Goal: Transaction & Acquisition: Purchase product/service

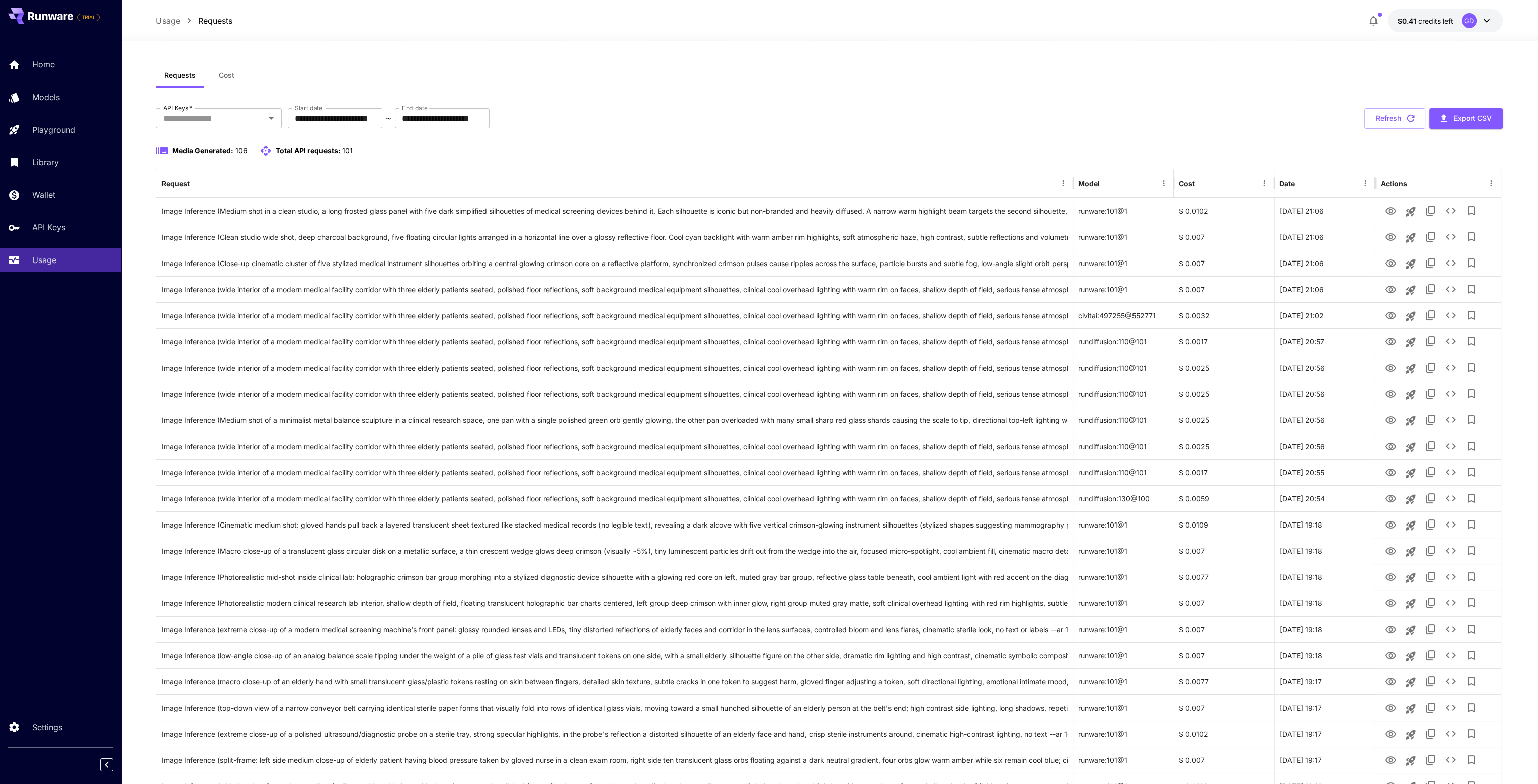
click at [1462, 20] on div "GD" at bounding box center [1469, 20] width 15 height 15
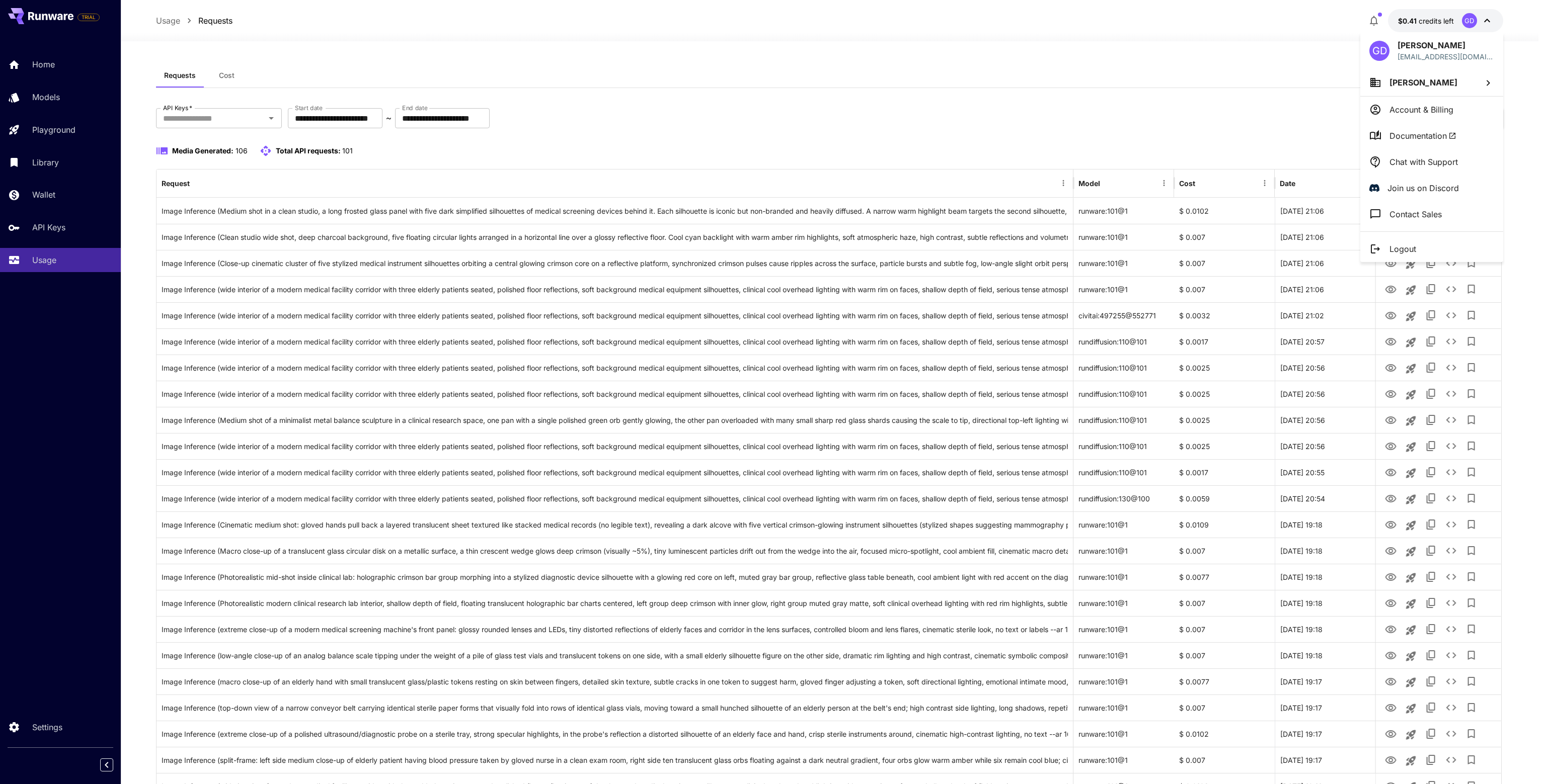
click at [1429, 110] on p "Account & Billing" at bounding box center [1421, 110] width 64 height 12
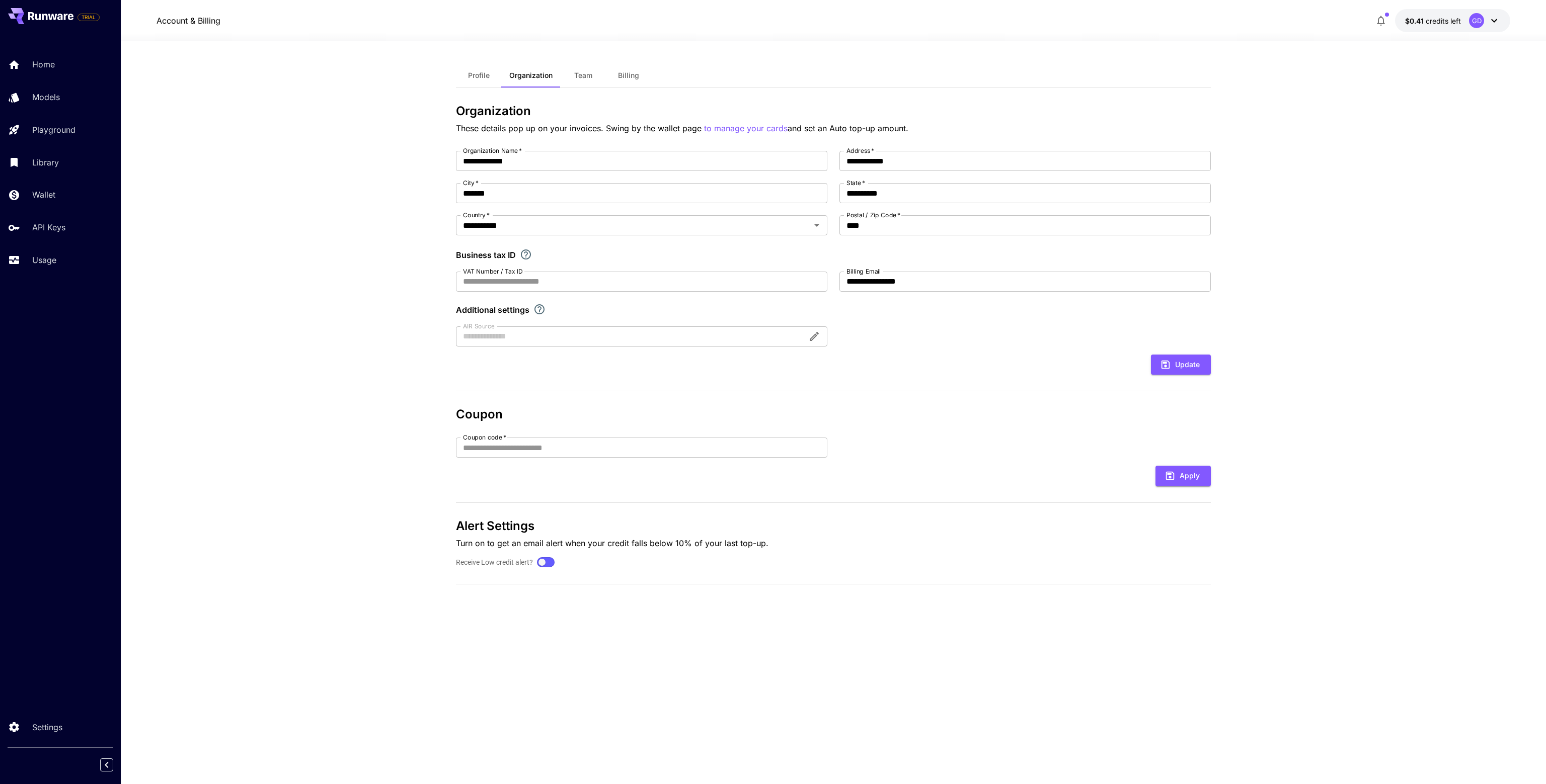
click at [1459, 14] on button "$0.41 credits left GD" at bounding box center [1452, 20] width 115 height 23
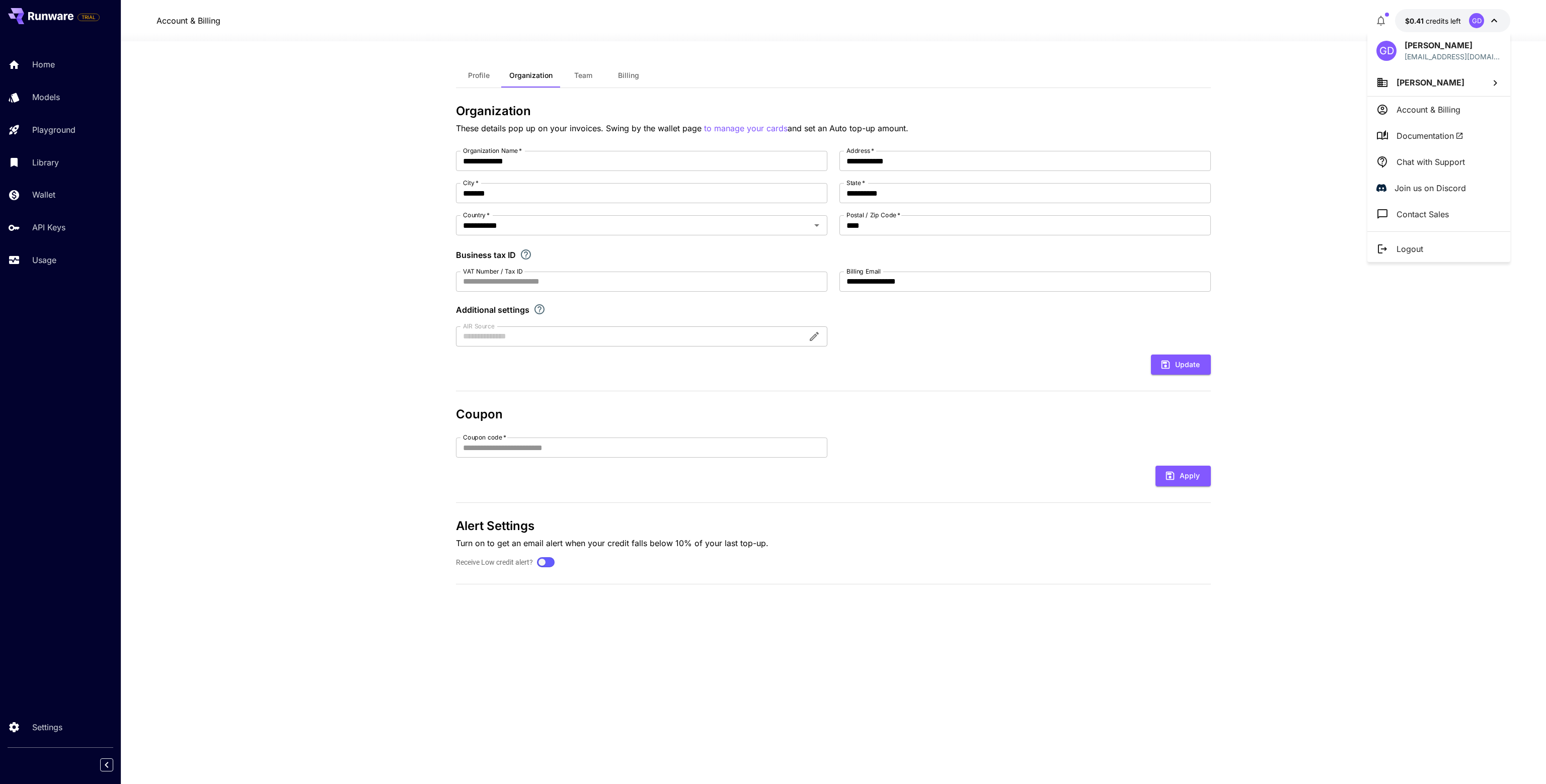
click at [1439, 82] on span "Gareth Davies" at bounding box center [1430, 82] width 68 height 10
click at [624, 76] on div at bounding box center [773, 392] width 1546 height 784
click at [624, 76] on body "**********" at bounding box center [773, 392] width 1546 height 784
click at [634, 75] on div at bounding box center [773, 392] width 1546 height 784
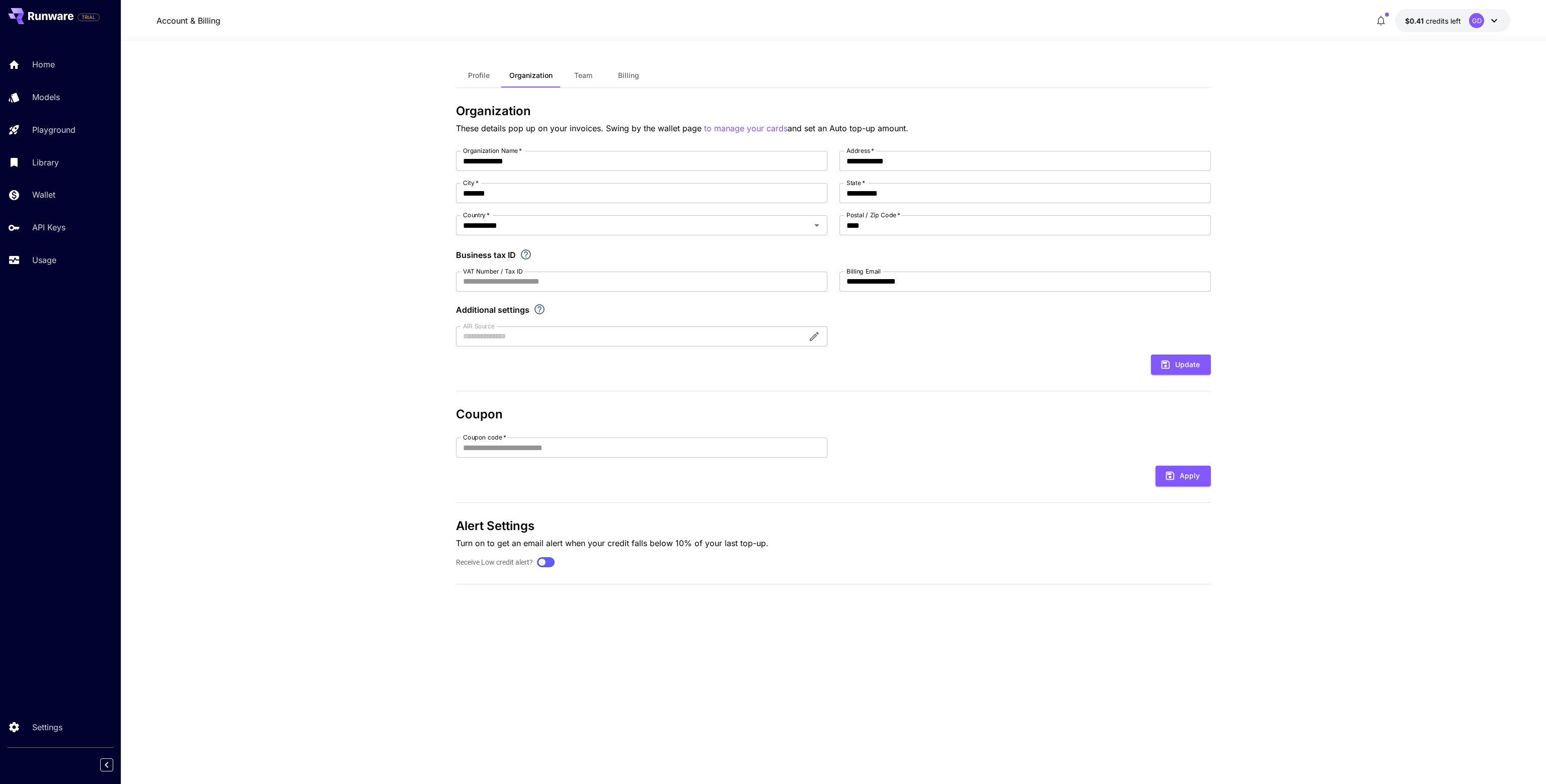
click at [784, 75] on div "Profile Organization Team Billing" at bounding box center [834, 76] width 755 height 25
click at [627, 72] on span "Billing" at bounding box center [628, 75] width 21 height 9
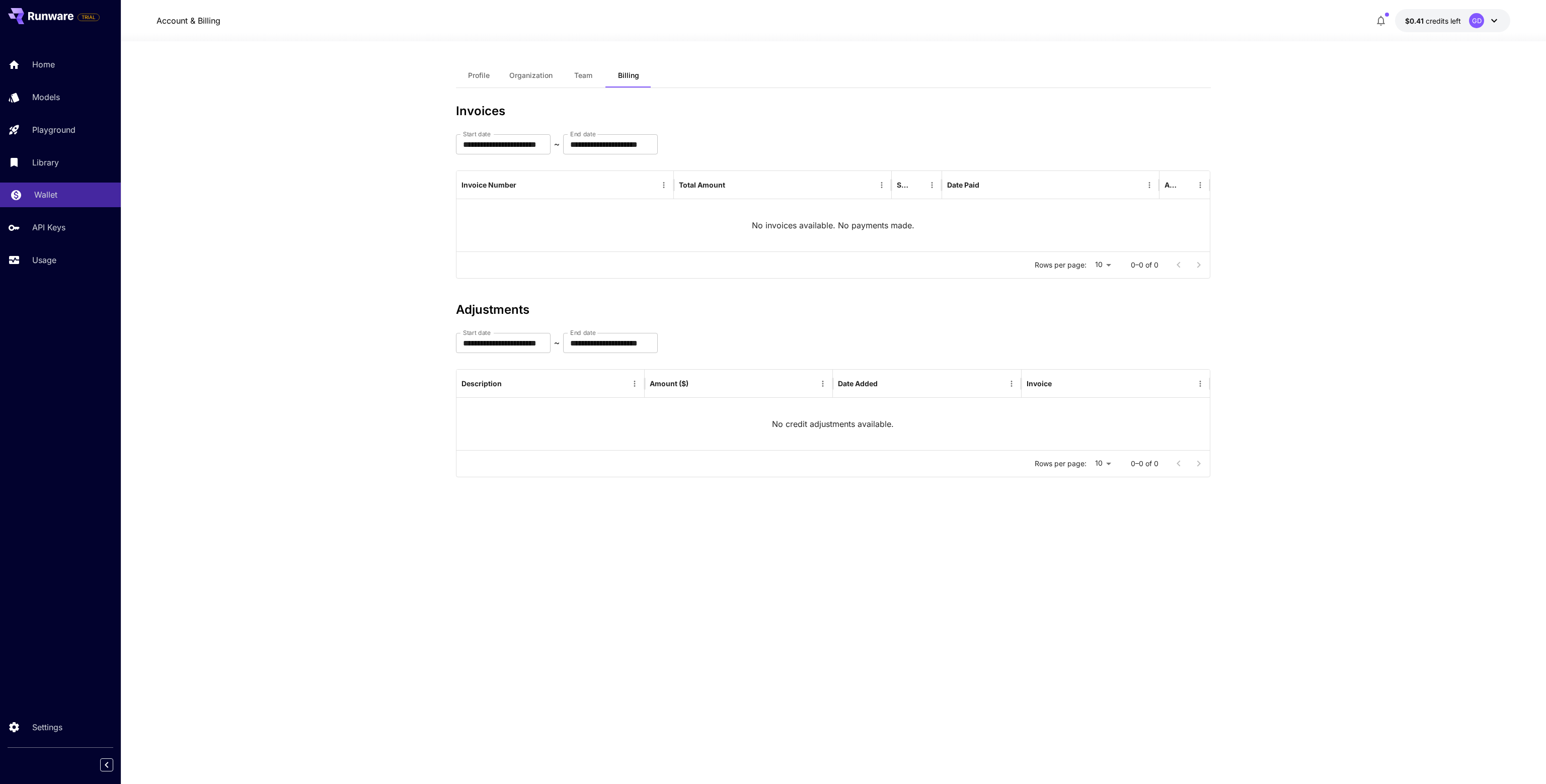
click at [52, 193] on p "Wallet" at bounding box center [46, 194] width 23 height 12
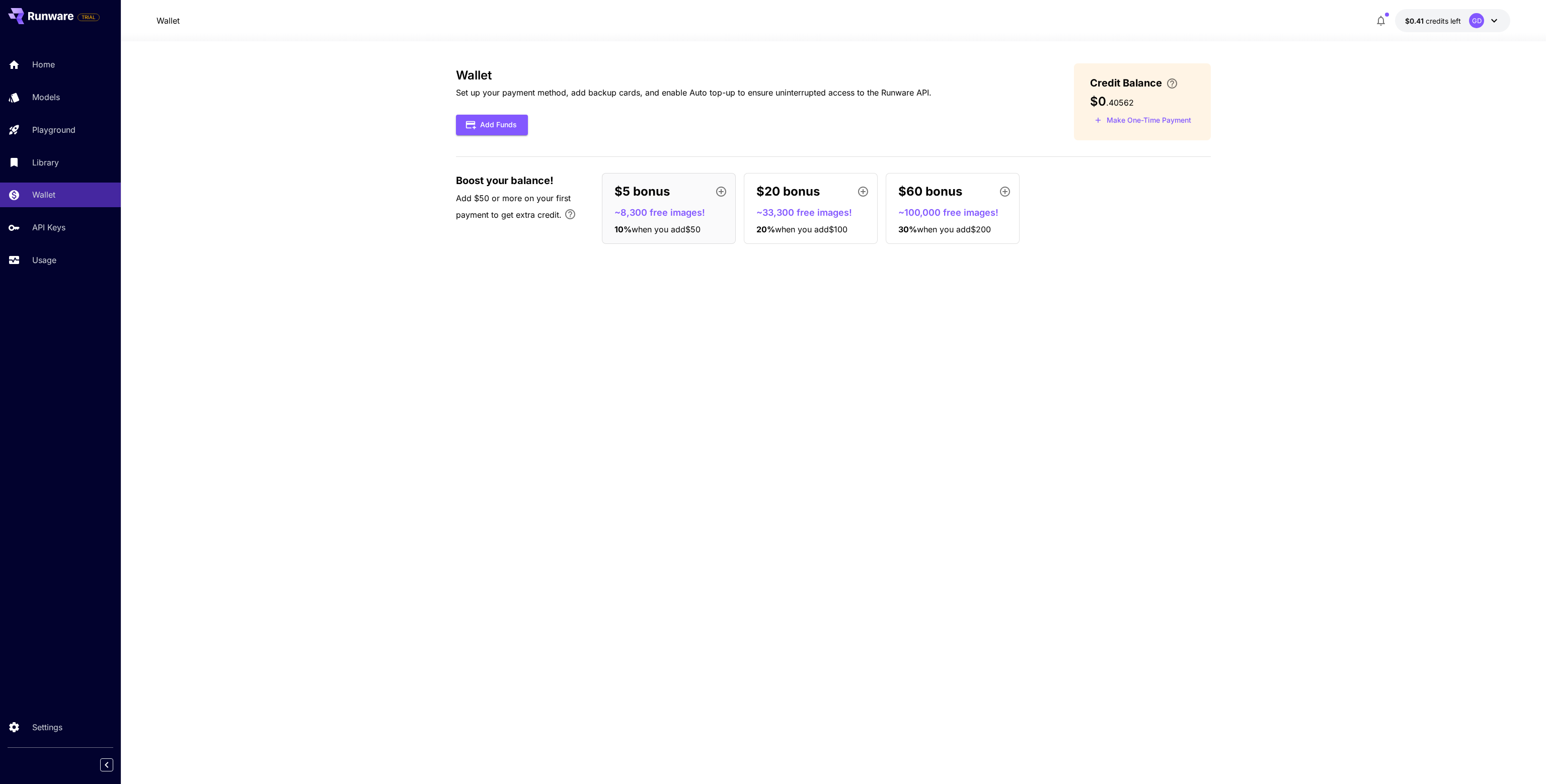
click at [693, 328] on div "Wallet Set up your payment method, add backup cards, and enable Auto top-up to …" at bounding box center [834, 413] width 755 height 699
click at [493, 123] on button "Add Funds" at bounding box center [492, 125] width 72 height 20
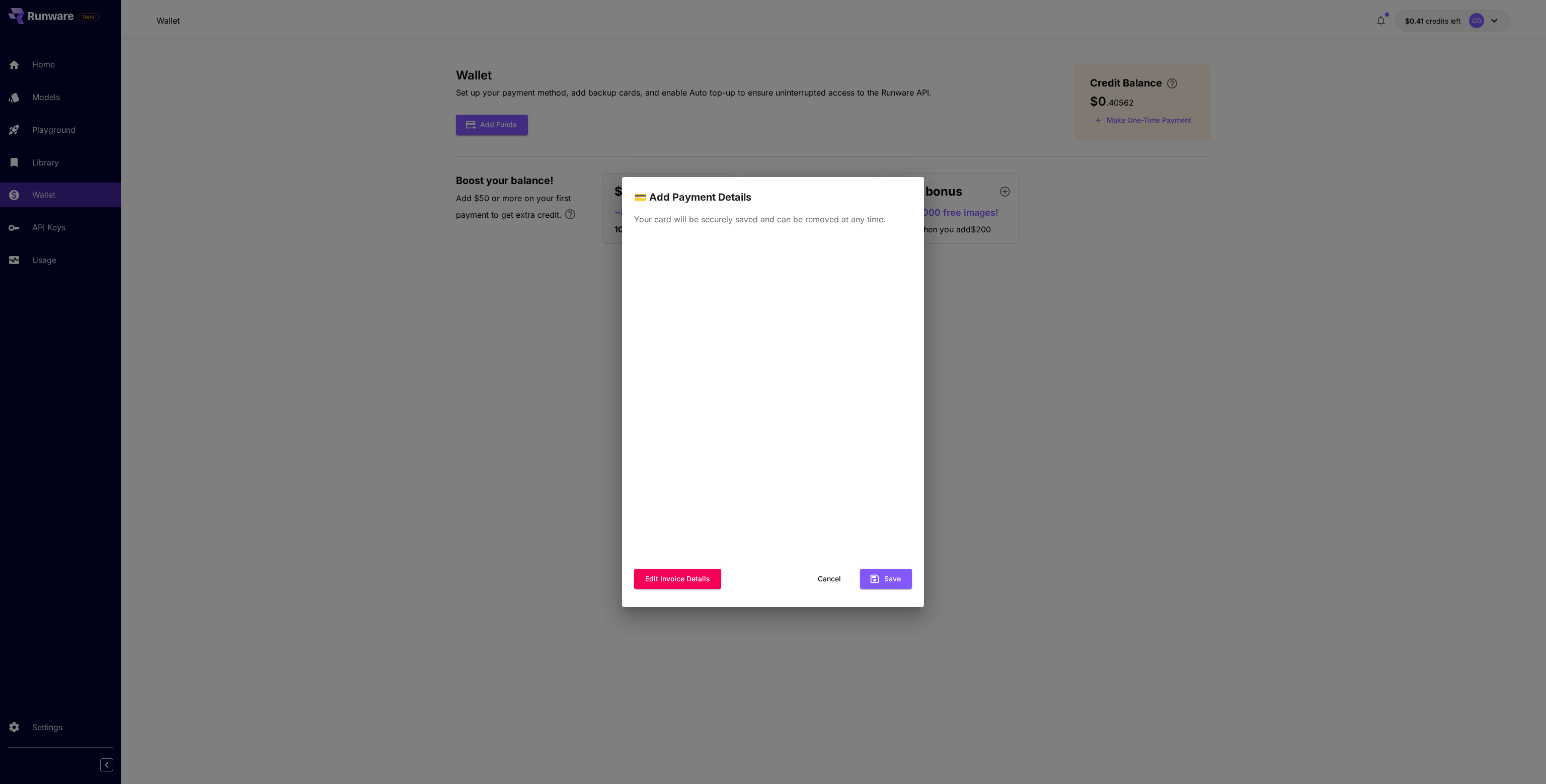
click at [832, 576] on button "Cancel" at bounding box center [829, 579] width 45 height 20
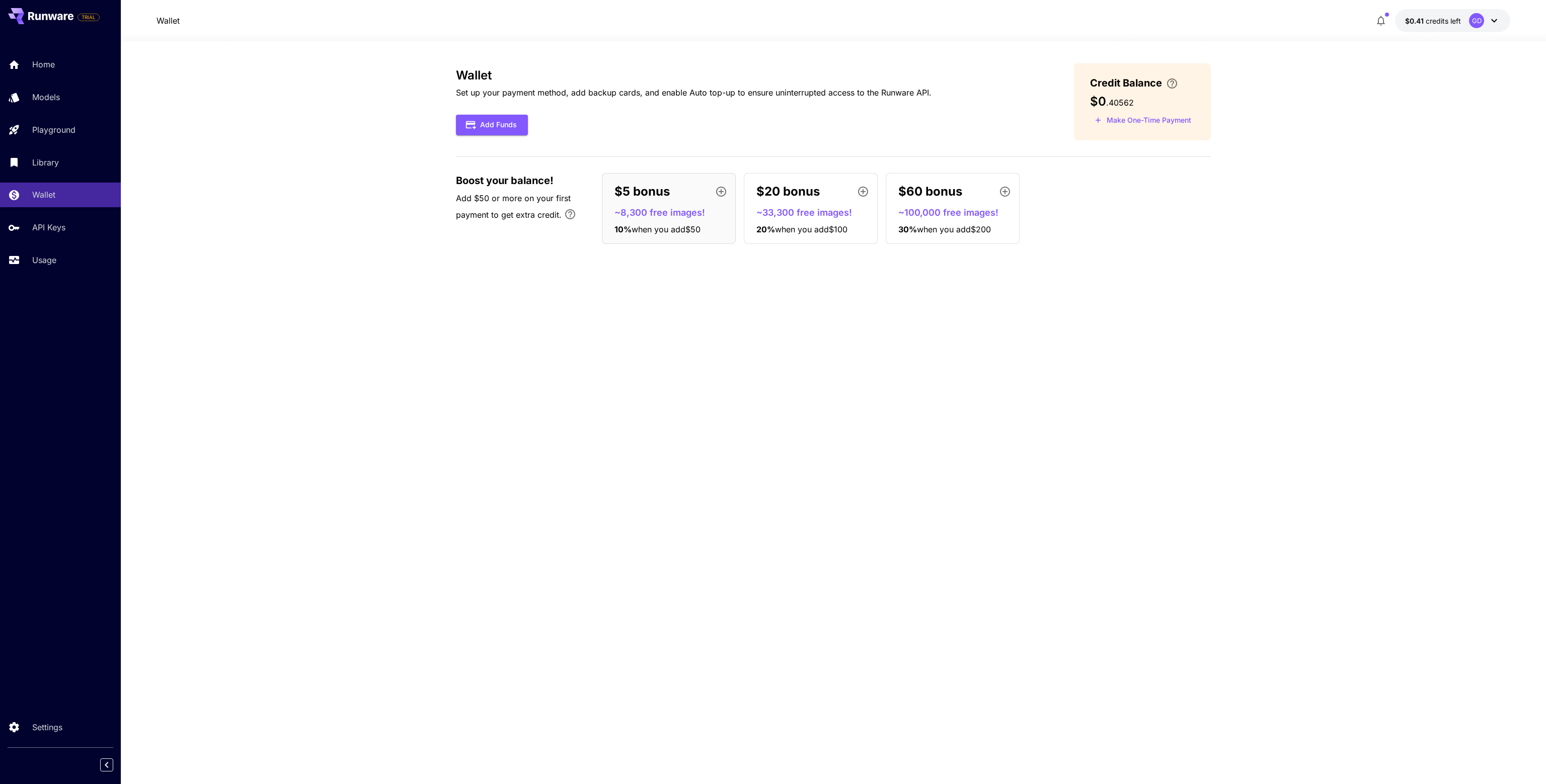
click at [1026, 341] on div "Wallet Set up your payment method, add backup cards, and enable Auto top-up to …" at bounding box center [834, 413] width 755 height 699
click at [1133, 116] on button "Make One-Time Payment" at bounding box center [1143, 121] width 106 height 16
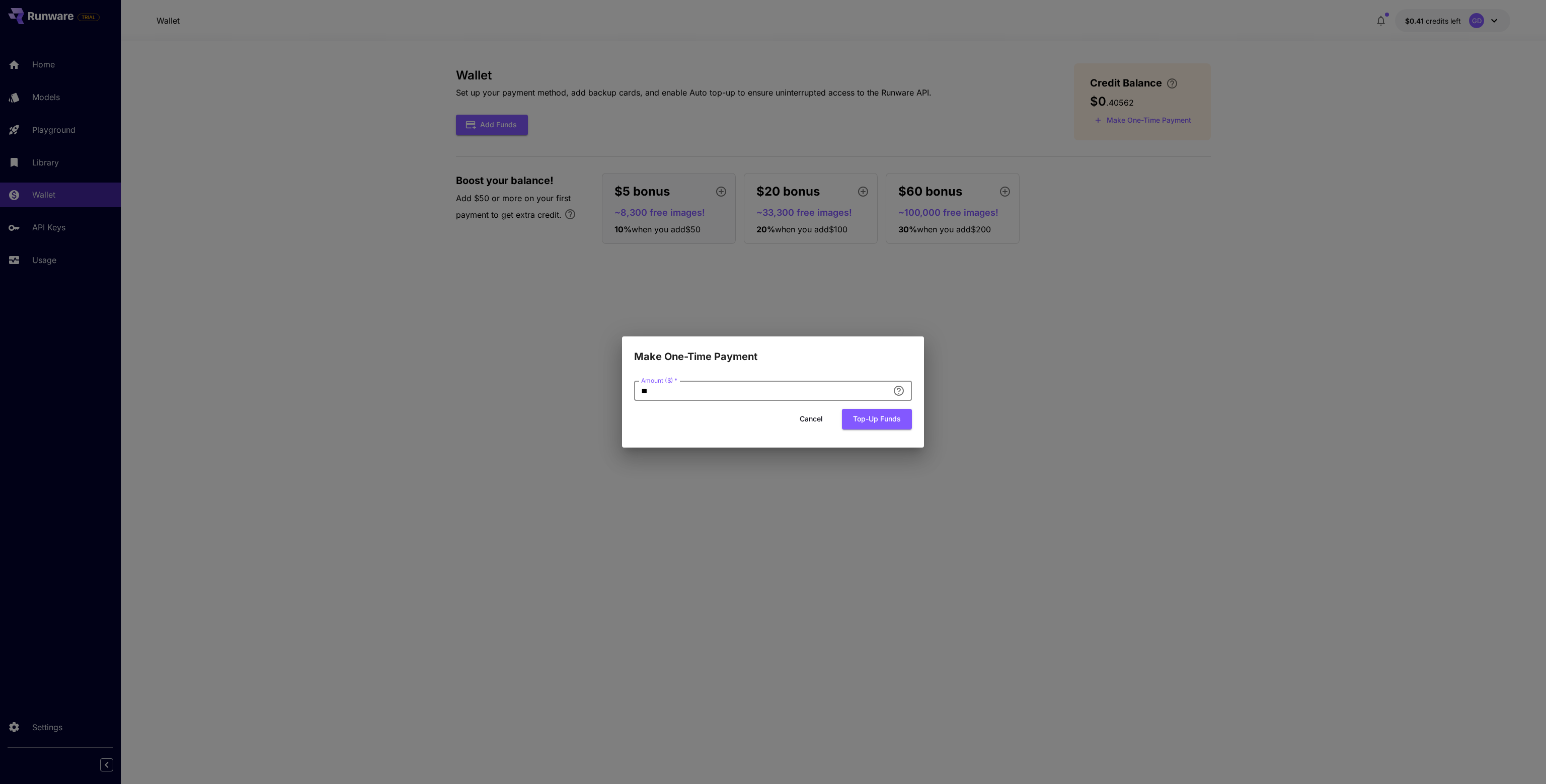
drag, startPoint x: 679, startPoint y: 389, endPoint x: 578, endPoint y: 394, distance: 101.1
click at [578, 394] on div "Make One-Time Payment Amount ($)   * ** Amount ($)   * Cancel Top-up funds" at bounding box center [773, 392] width 1546 height 784
type input "**"
click at [879, 418] on button "Top-up funds" at bounding box center [877, 419] width 70 height 20
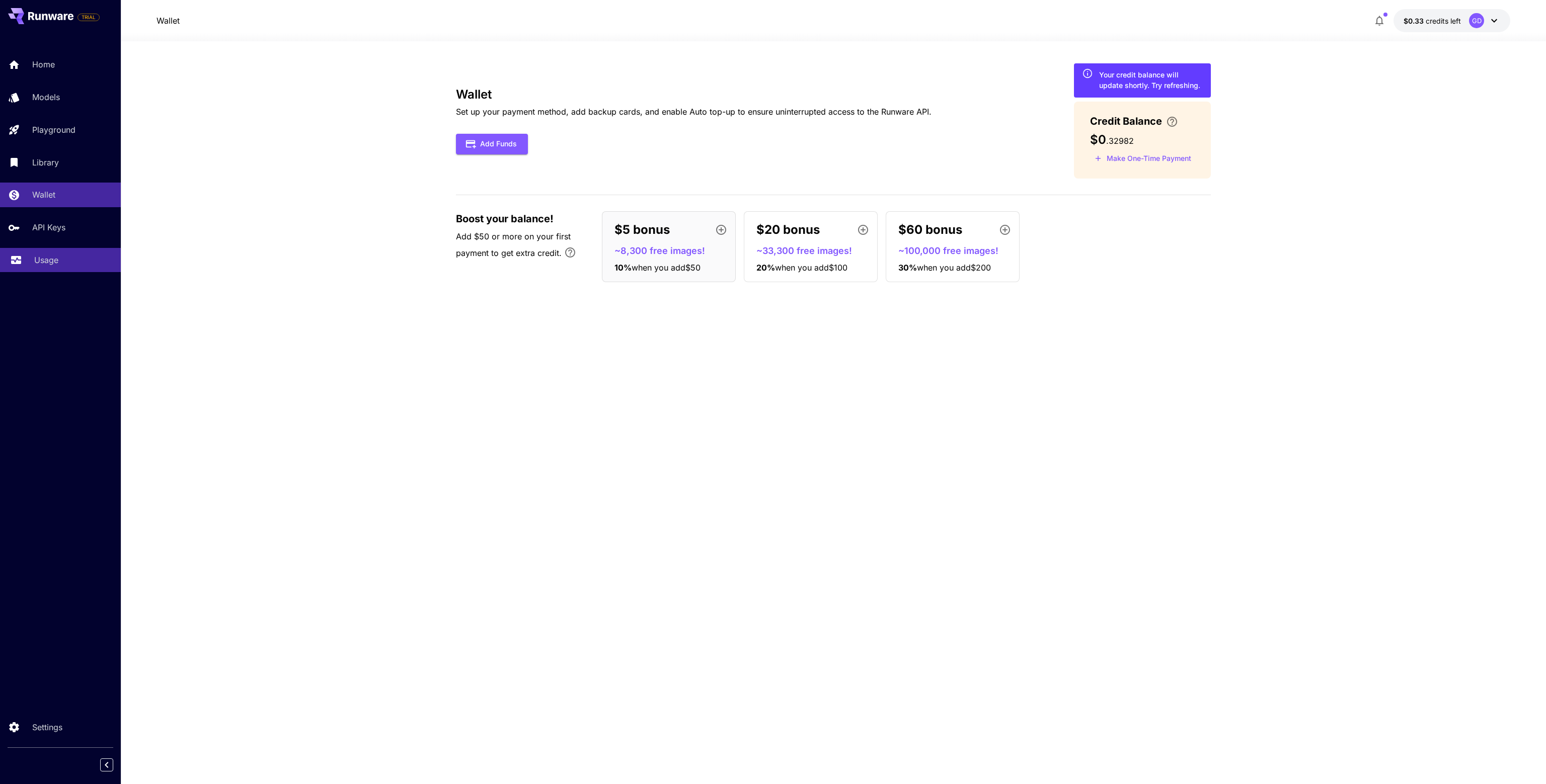
click at [46, 254] on link "Usage" at bounding box center [60, 260] width 121 height 25
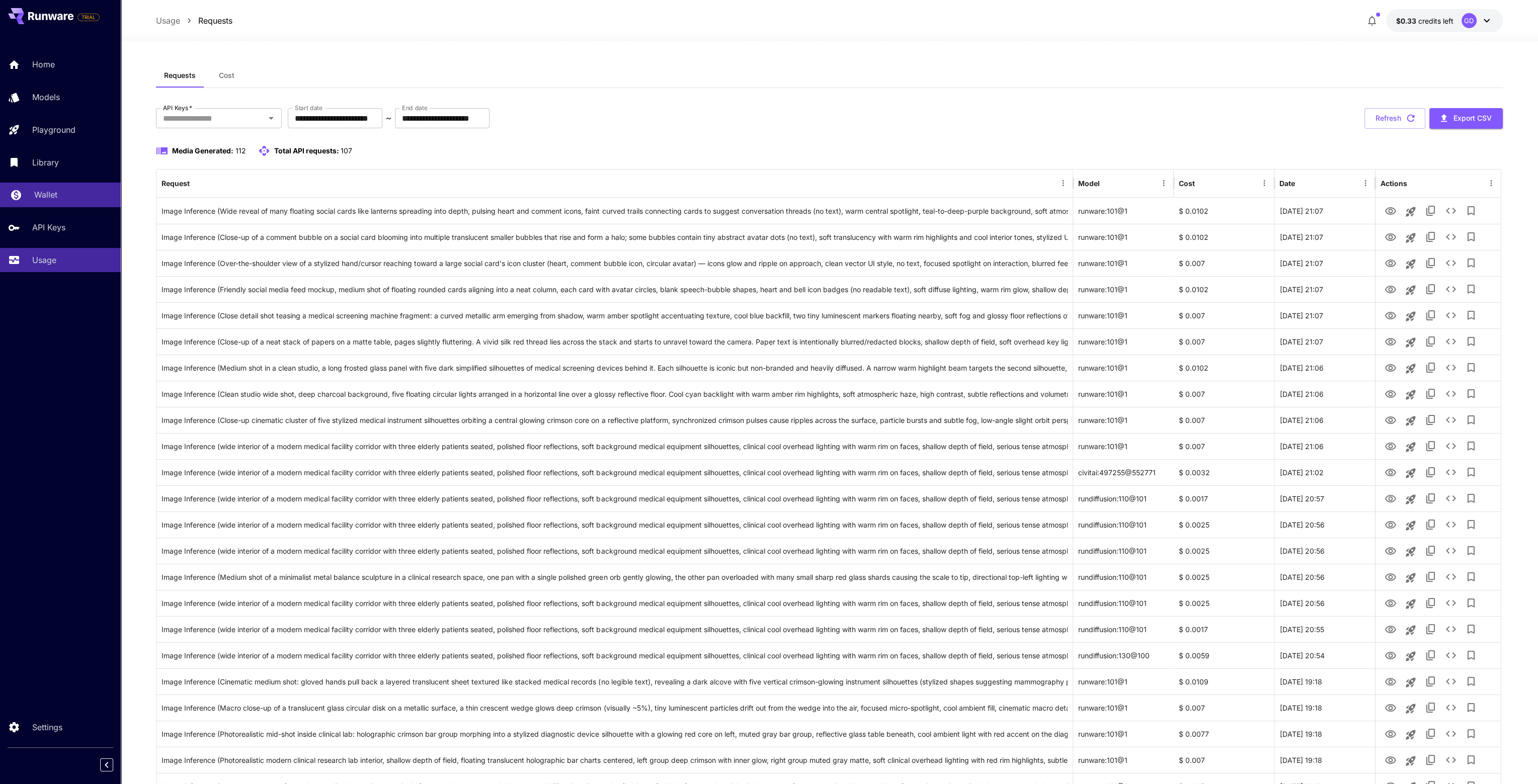
click at [48, 195] on p "Wallet" at bounding box center [46, 194] width 23 height 12
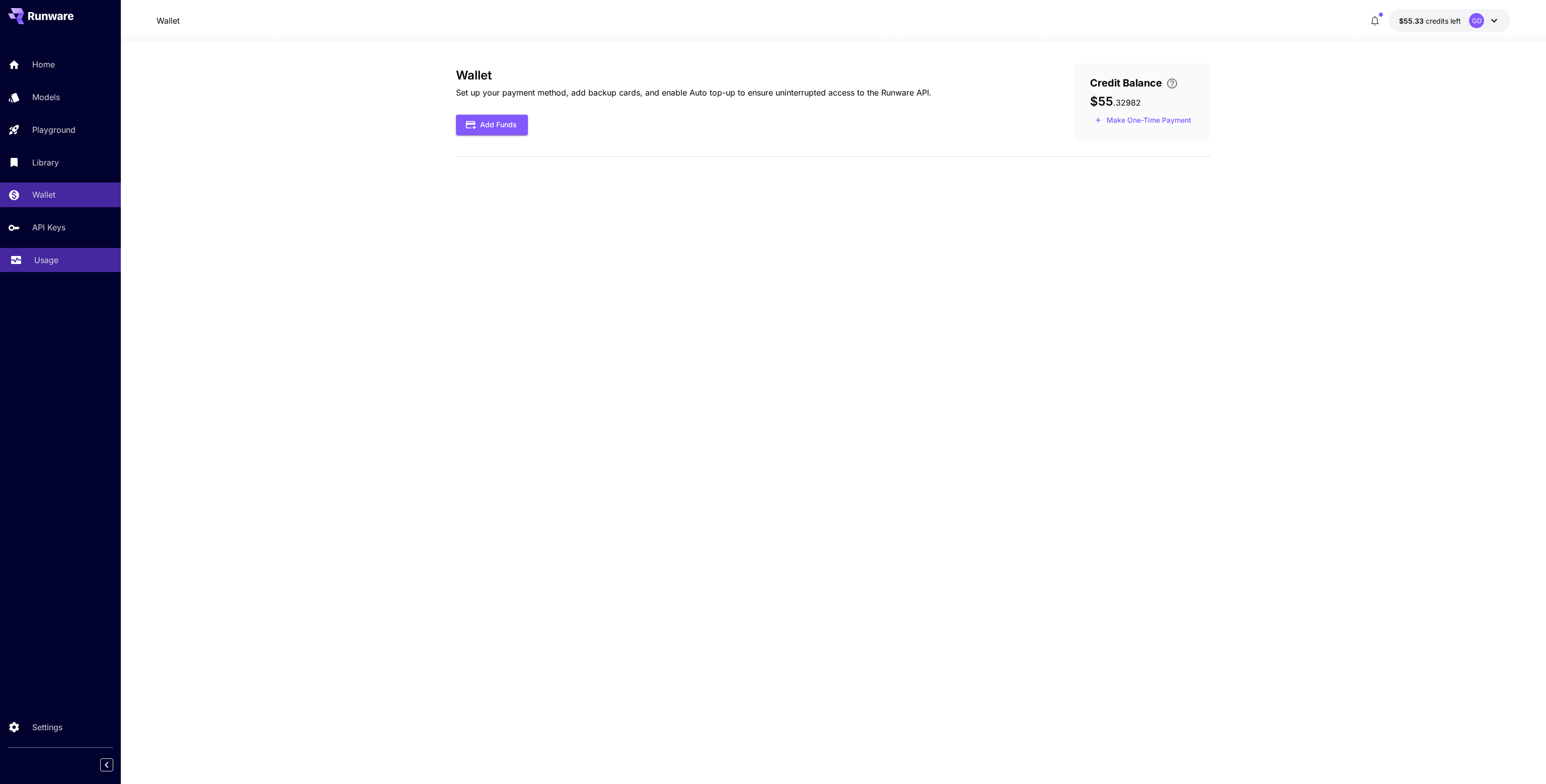
click at [57, 259] on p "Usage" at bounding box center [46, 260] width 24 height 12
